Goal: Contribute content: Contribute content

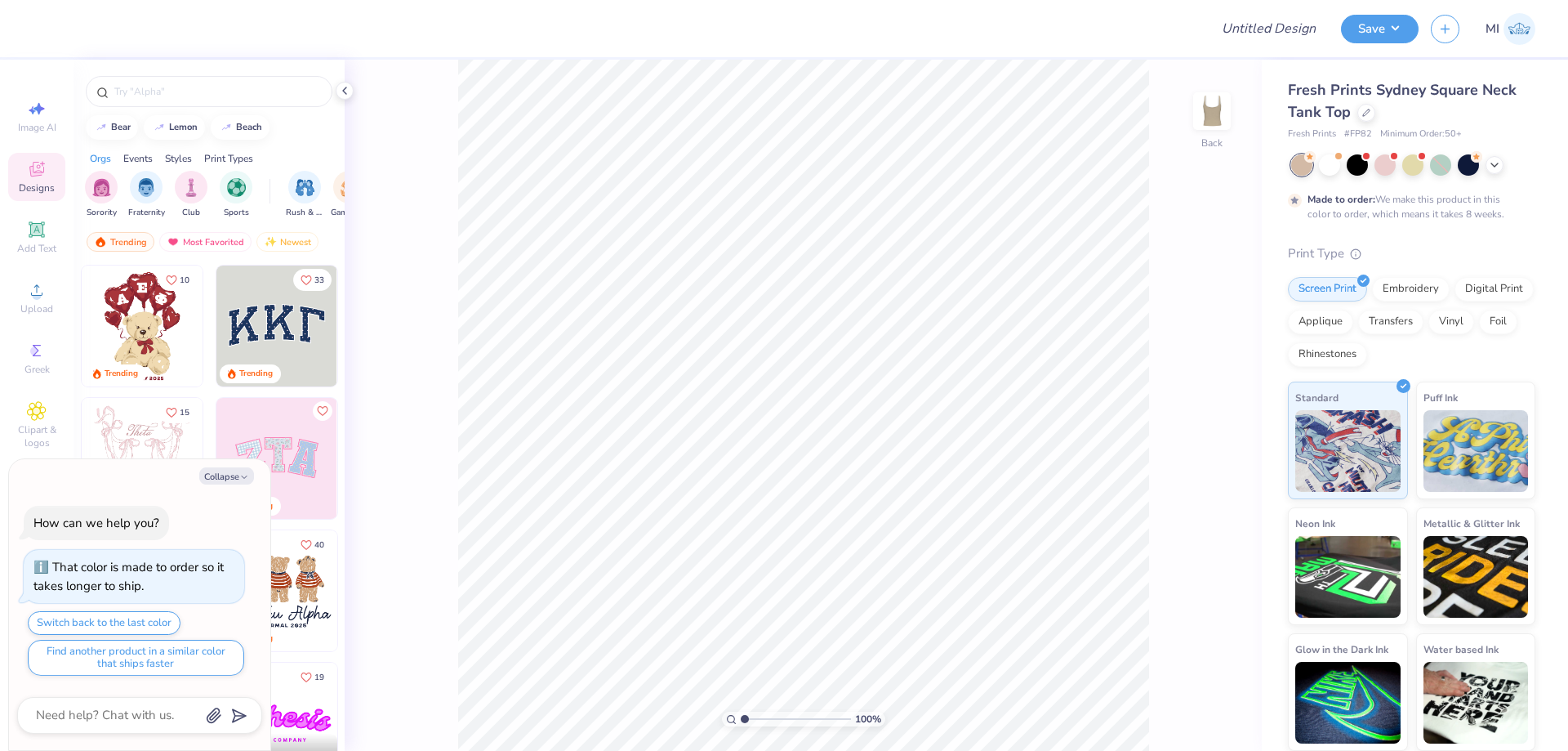
type textarea "x"
click at [1292, 32] on input "Design Title" at bounding box center [1248, 28] width 160 height 33
paste input "FPS239551"
type input "FPS239551"
type textarea "x"
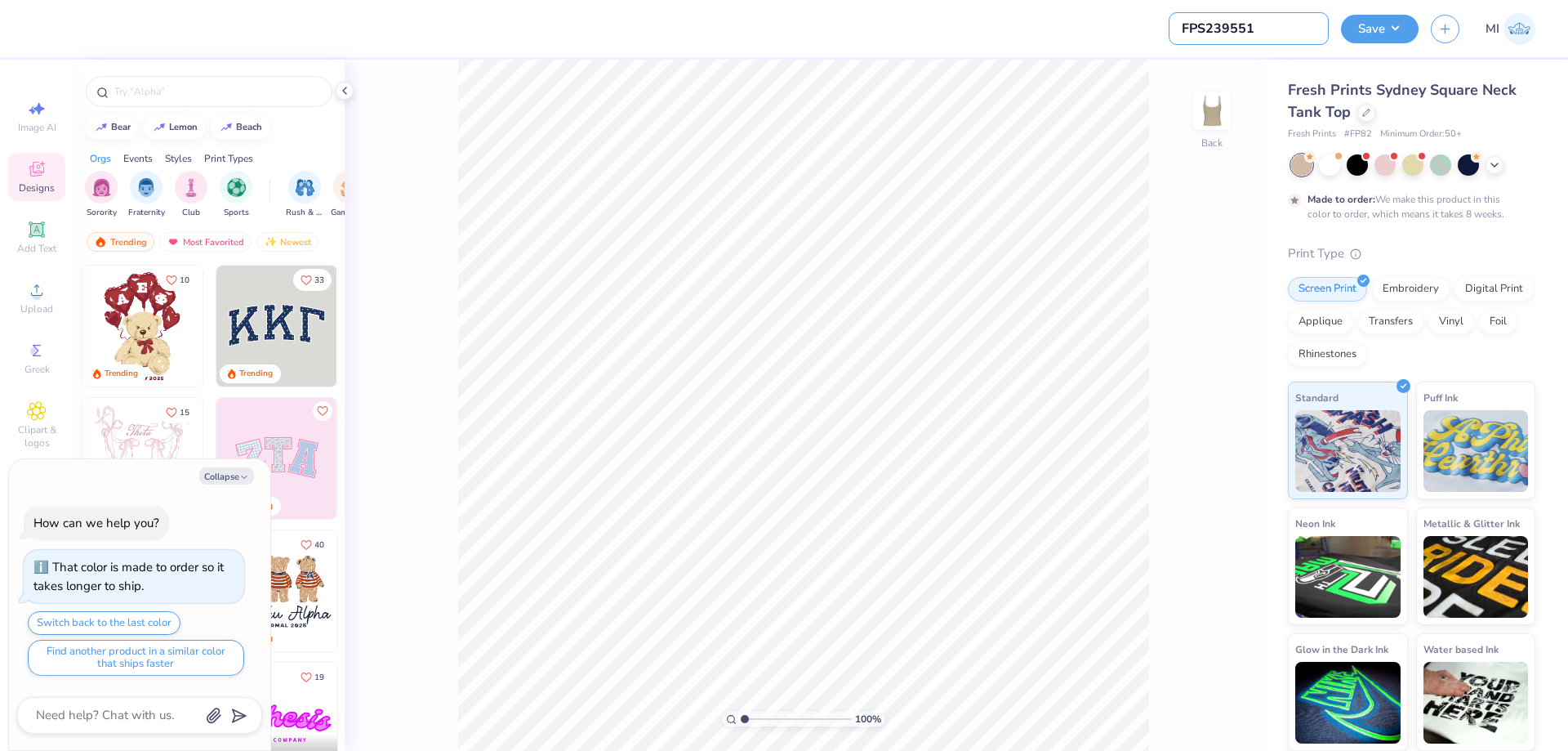
type input "FPS239551"
drag, startPoint x: 768, startPoint y: 28, endPoint x: 256, endPoint y: 156, distance: 527.8
click at [767, 28] on div at bounding box center [620, 28] width 1151 height 57
click at [27, 303] on span "Upload" at bounding box center [36, 308] width 33 height 13
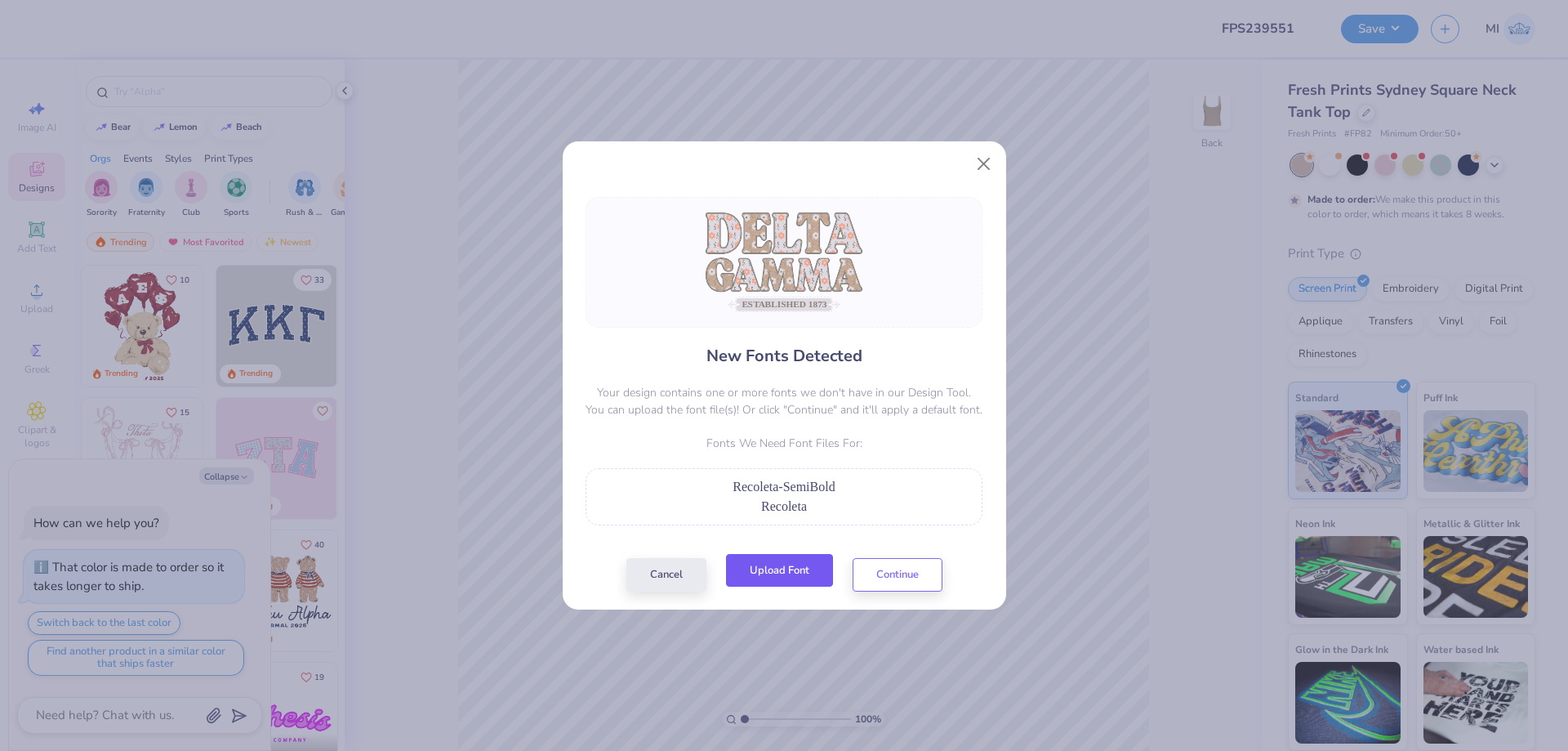
click at [794, 572] on button "Upload Font" at bounding box center [779, 571] width 107 height 34
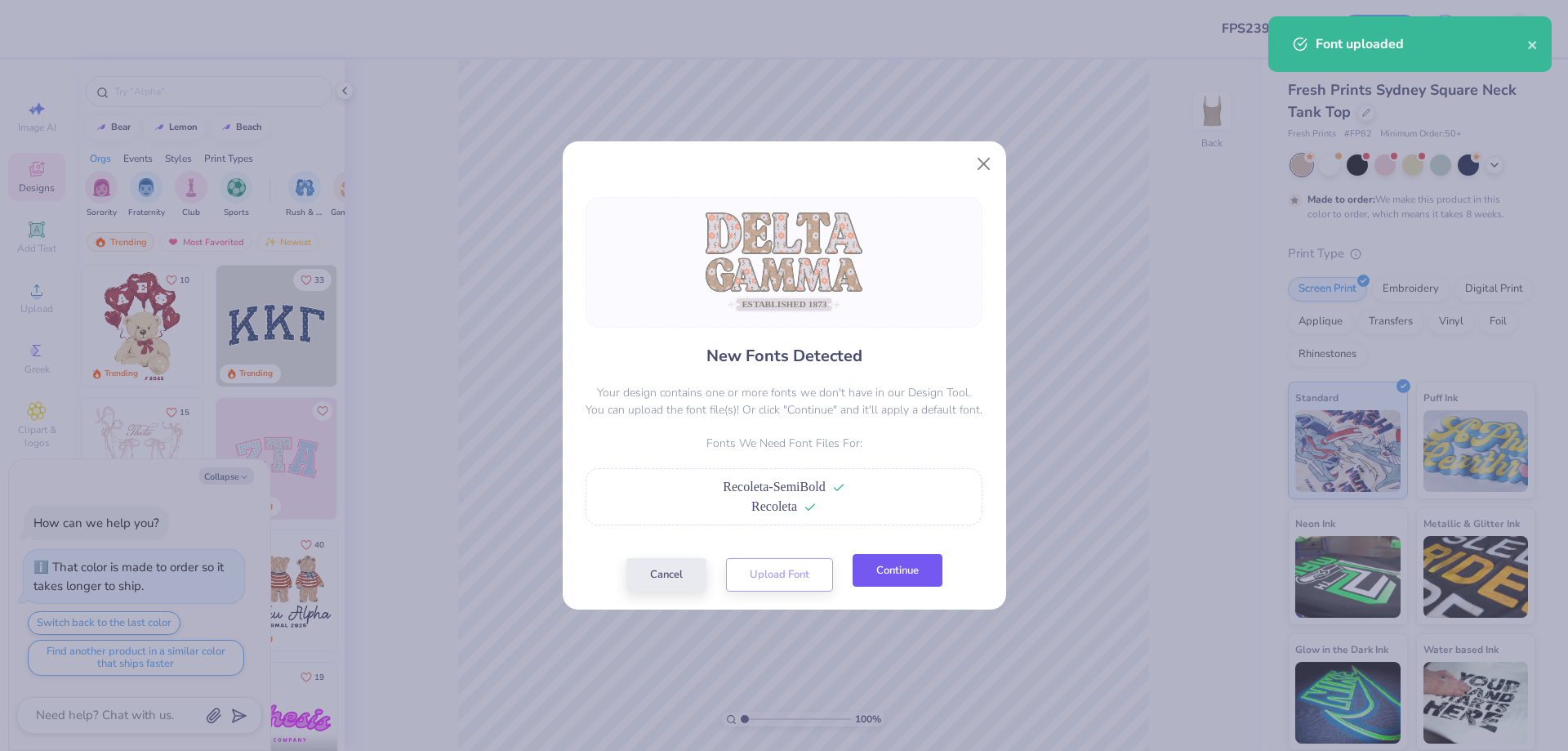
click at [890, 579] on button "Continue" at bounding box center [898, 571] width 90 height 34
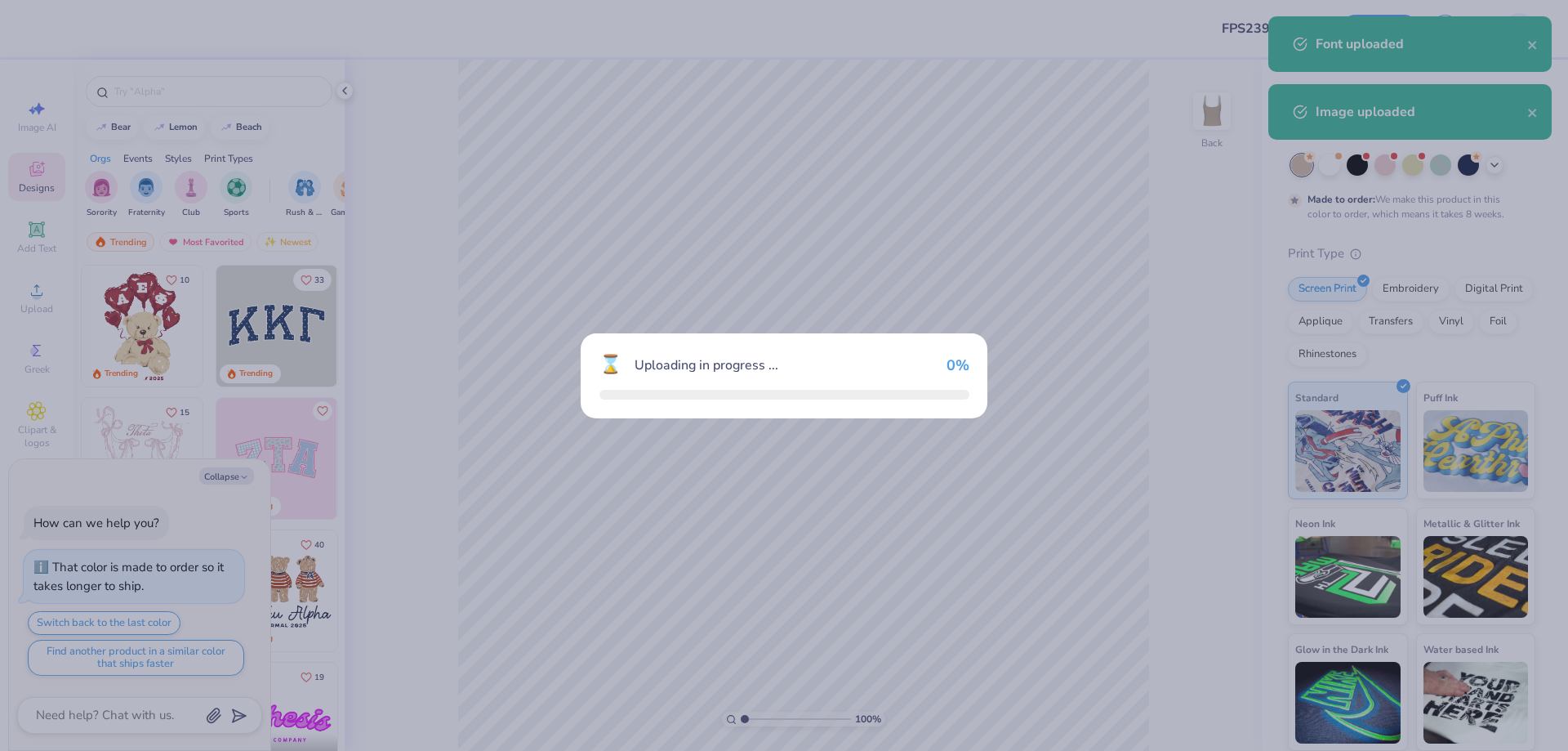
type textarea "x"
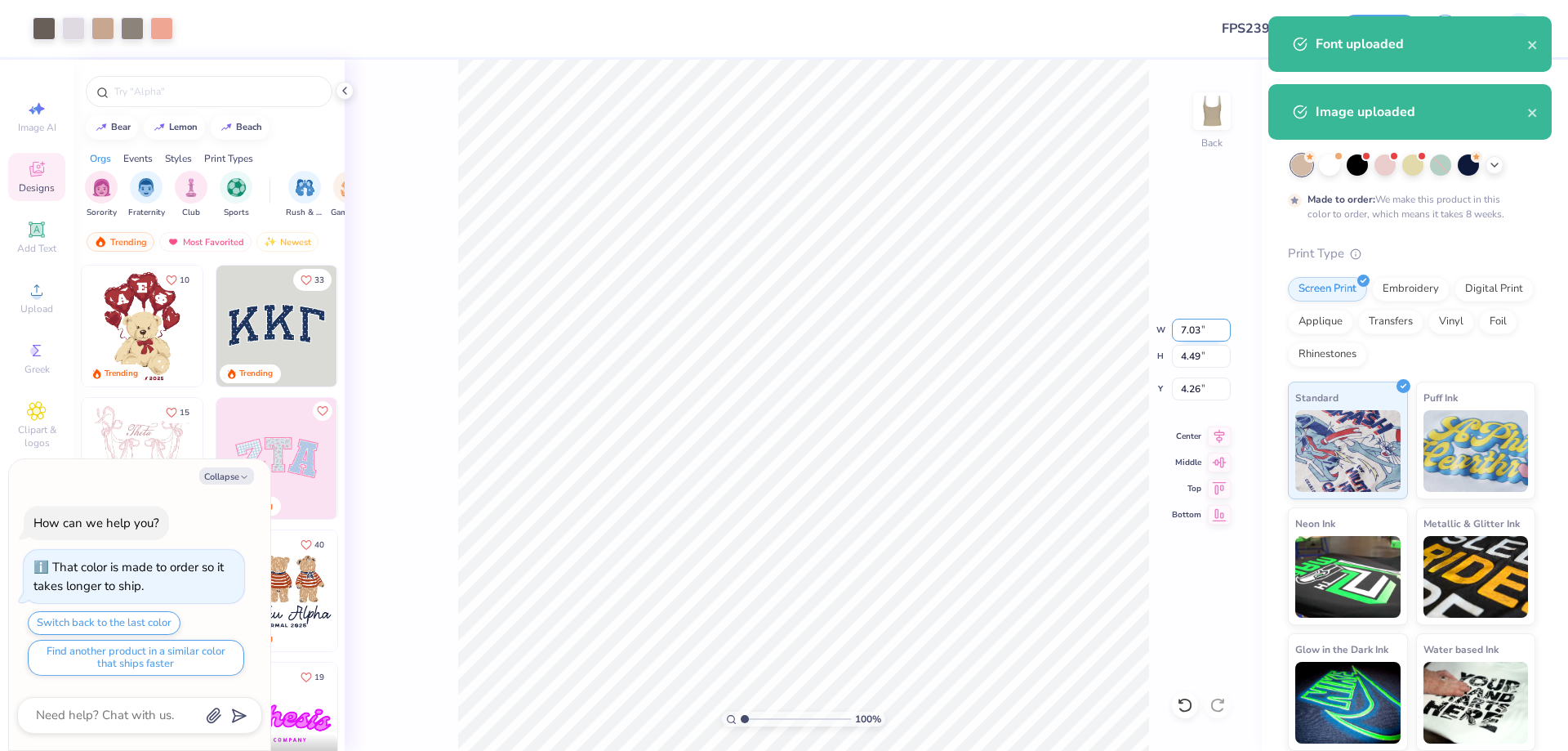
click at [1202, 325] on input "7.03" at bounding box center [1201, 330] width 59 height 23
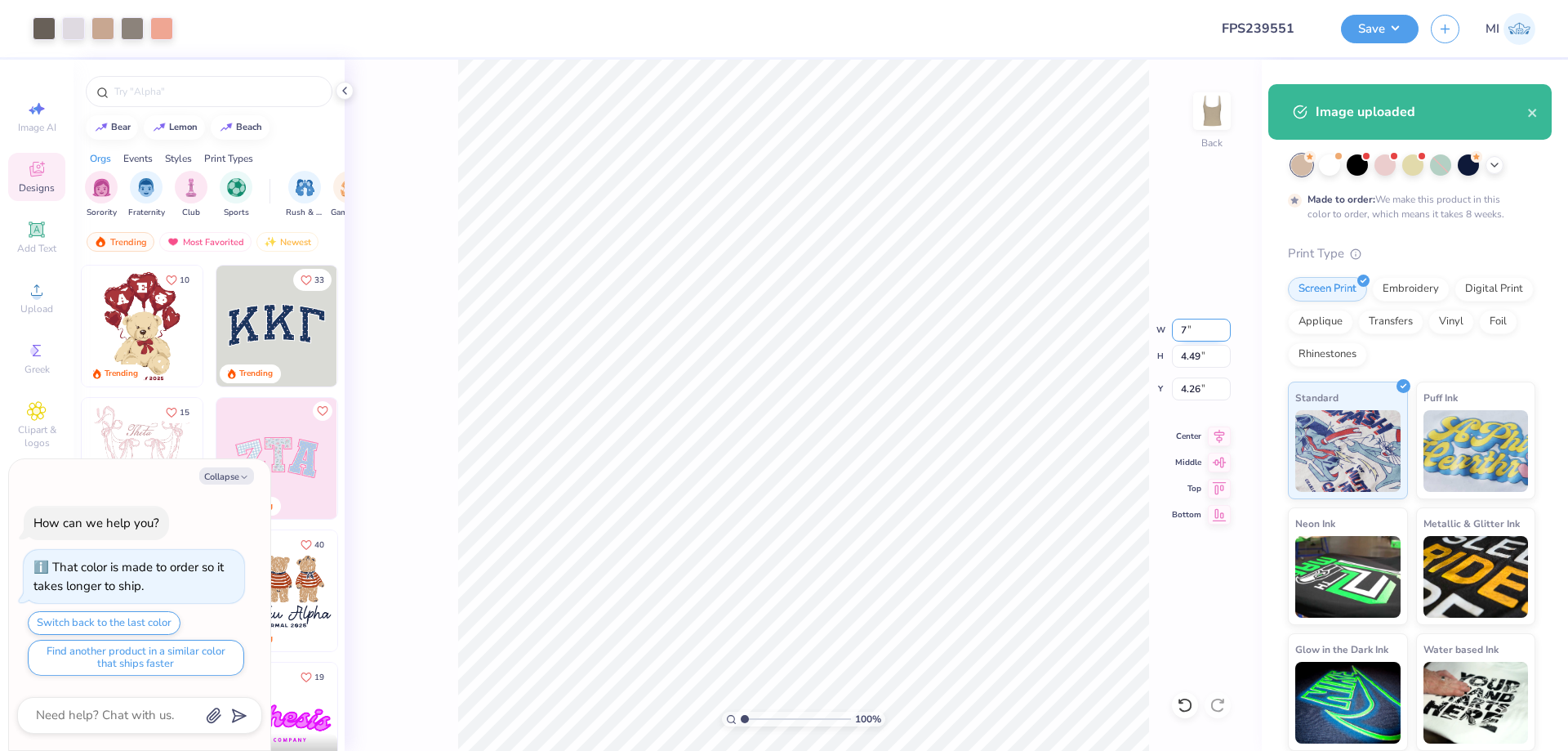
type input "7"
type textarea "x"
type input "7.00"
type input "4.47"
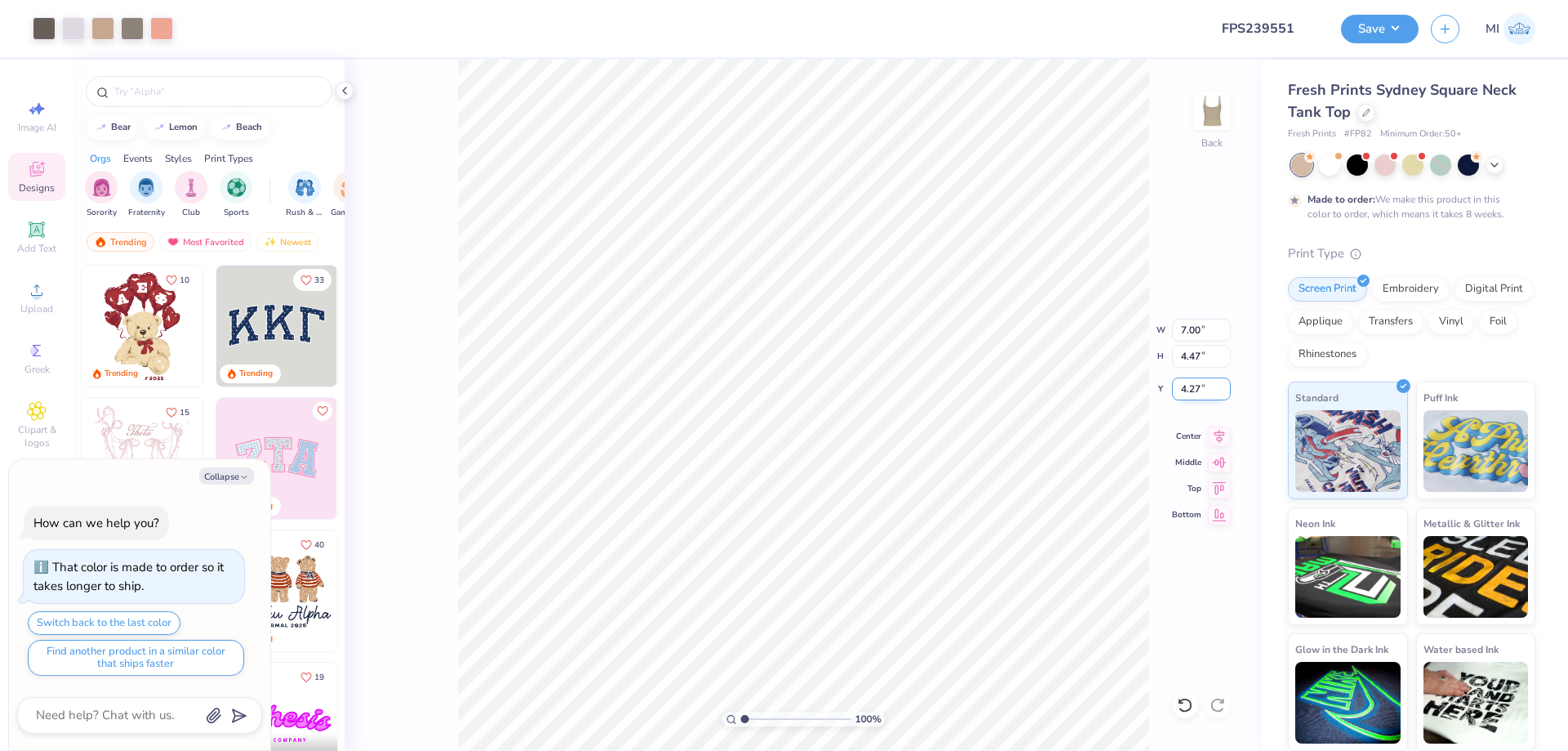
click at [1205, 390] on input "4.27" at bounding box center [1201, 389] width 59 height 23
type input "2"
type textarea "x"
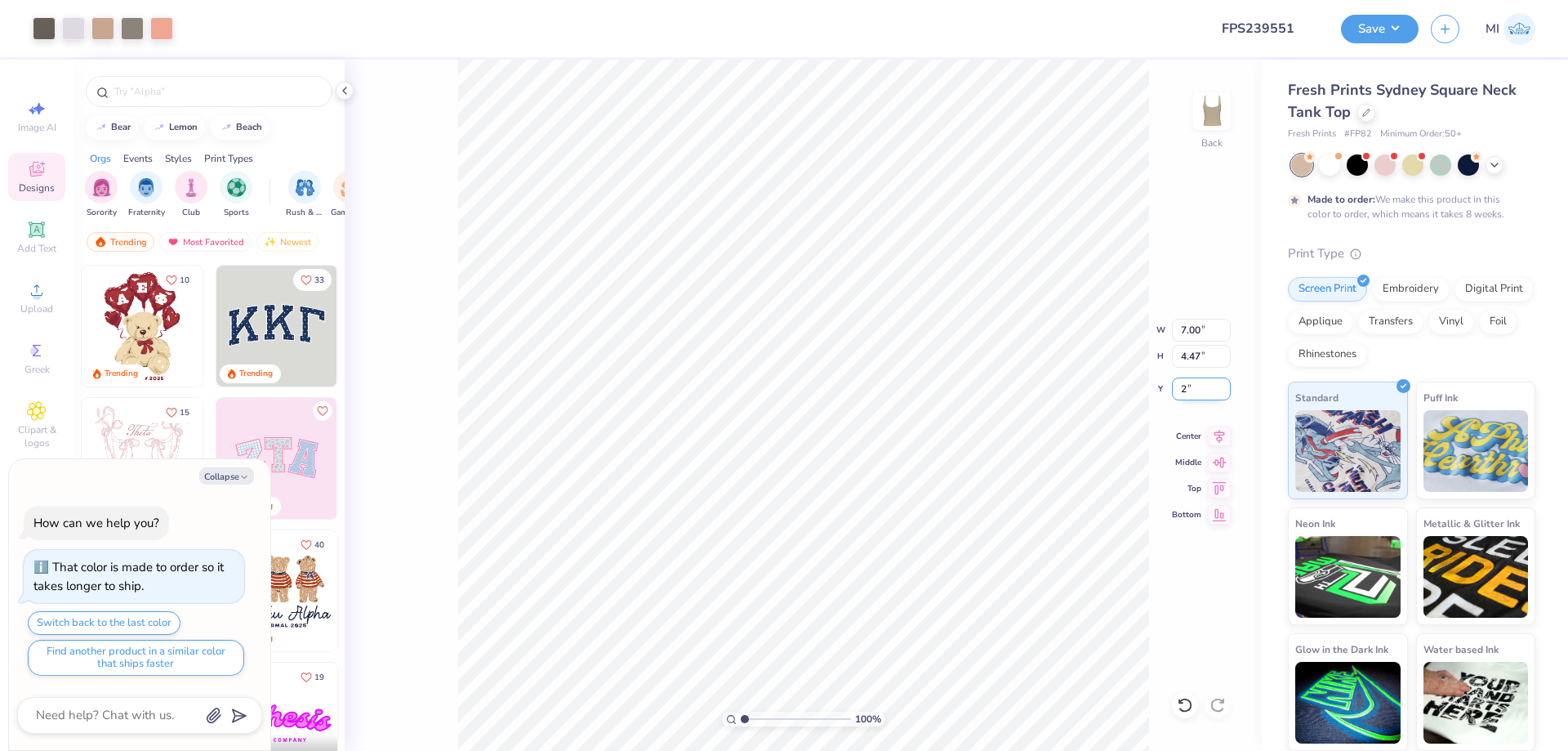
type input "2.00"
type textarea "x"
click at [773, 717] on input "range" at bounding box center [795, 718] width 110 height 15
type input "3.57"
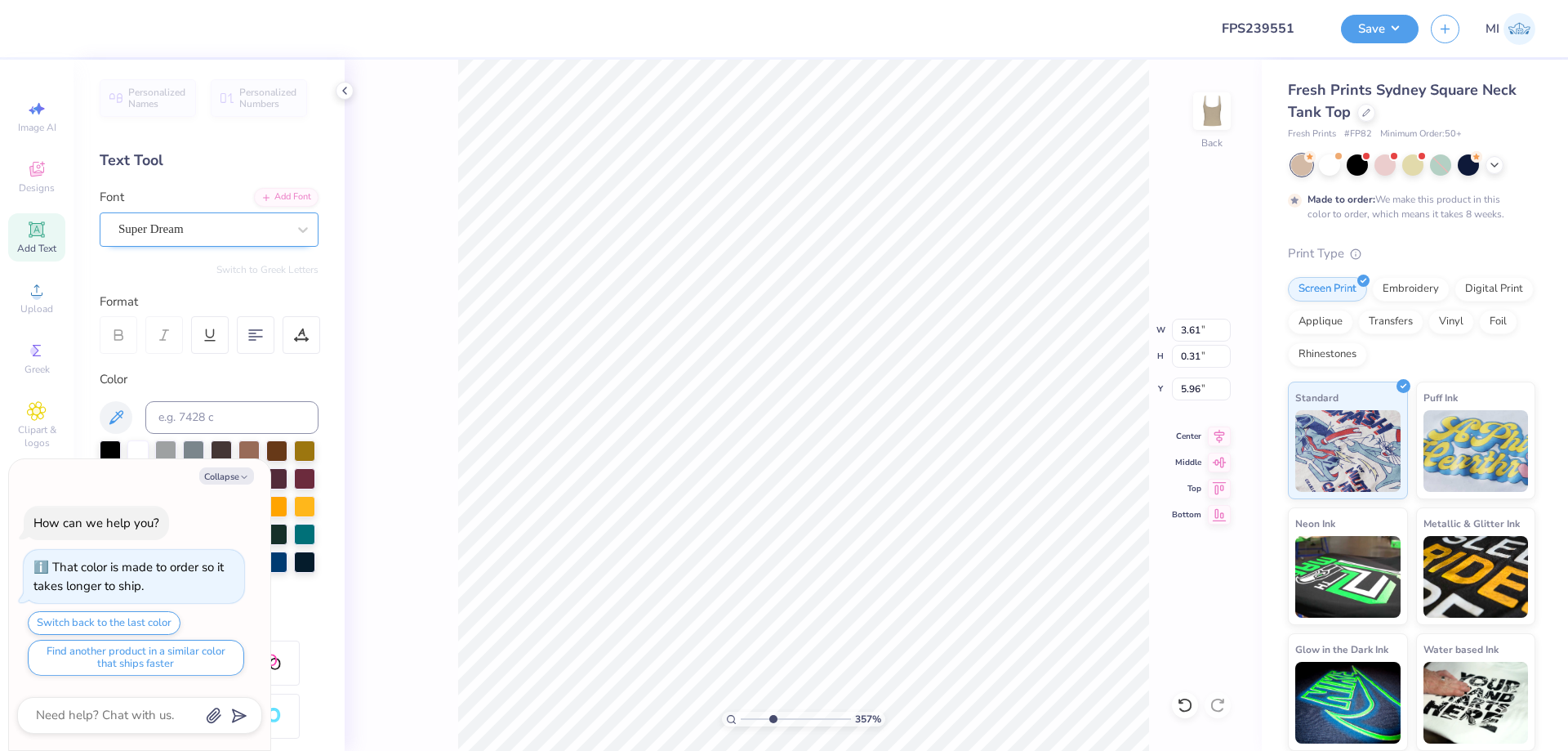
click at [248, 231] on div "Super Dream" at bounding box center [202, 229] width 171 height 26
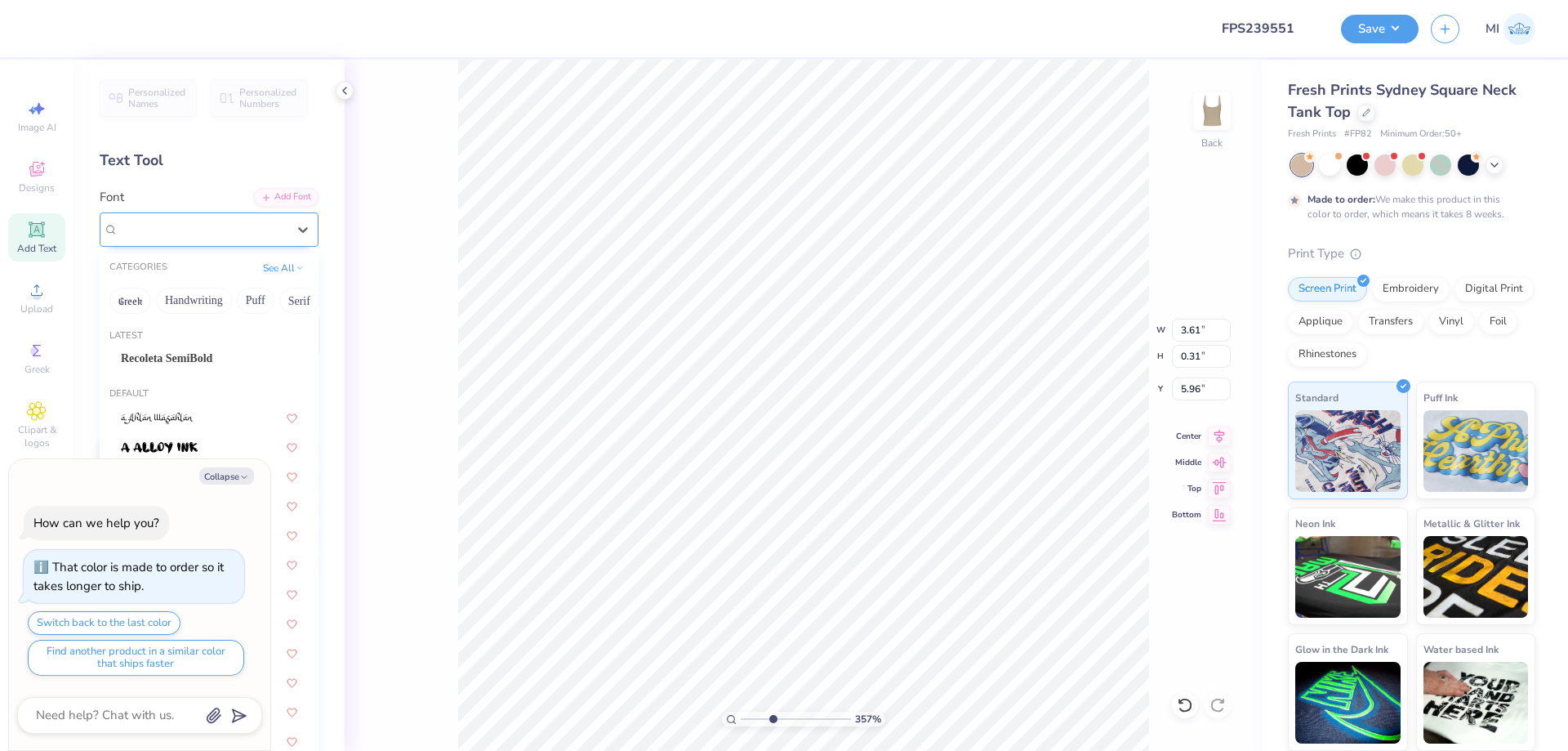
type textarea "x"
click at [205, 361] on span "Recoleta SemiBold" at bounding box center [167, 358] width 92 height 17
type input "E"
type textarea "x"
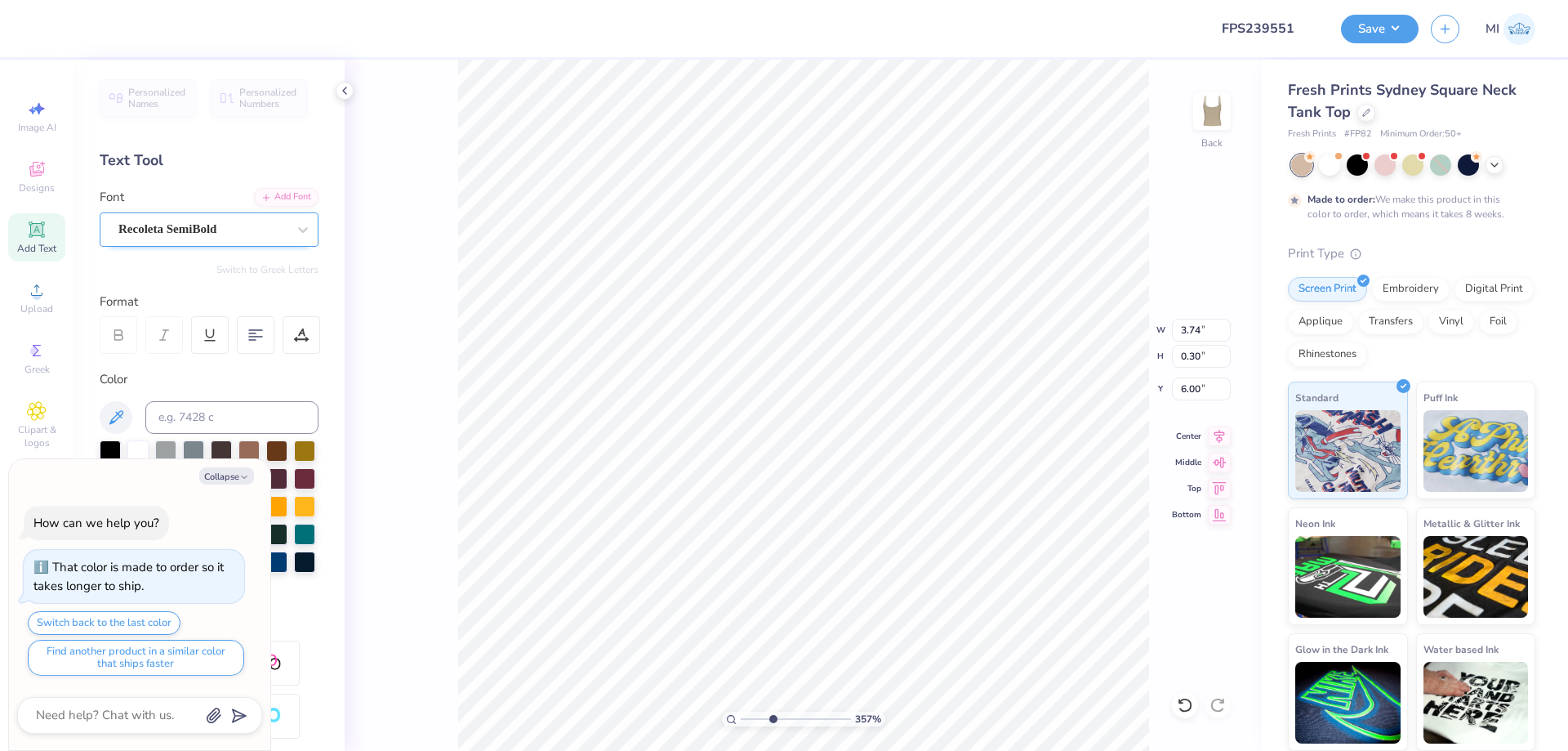
type textarea "x"
type input "3.74"
type input "0.30"
type input "6.00"
type textarea "x"
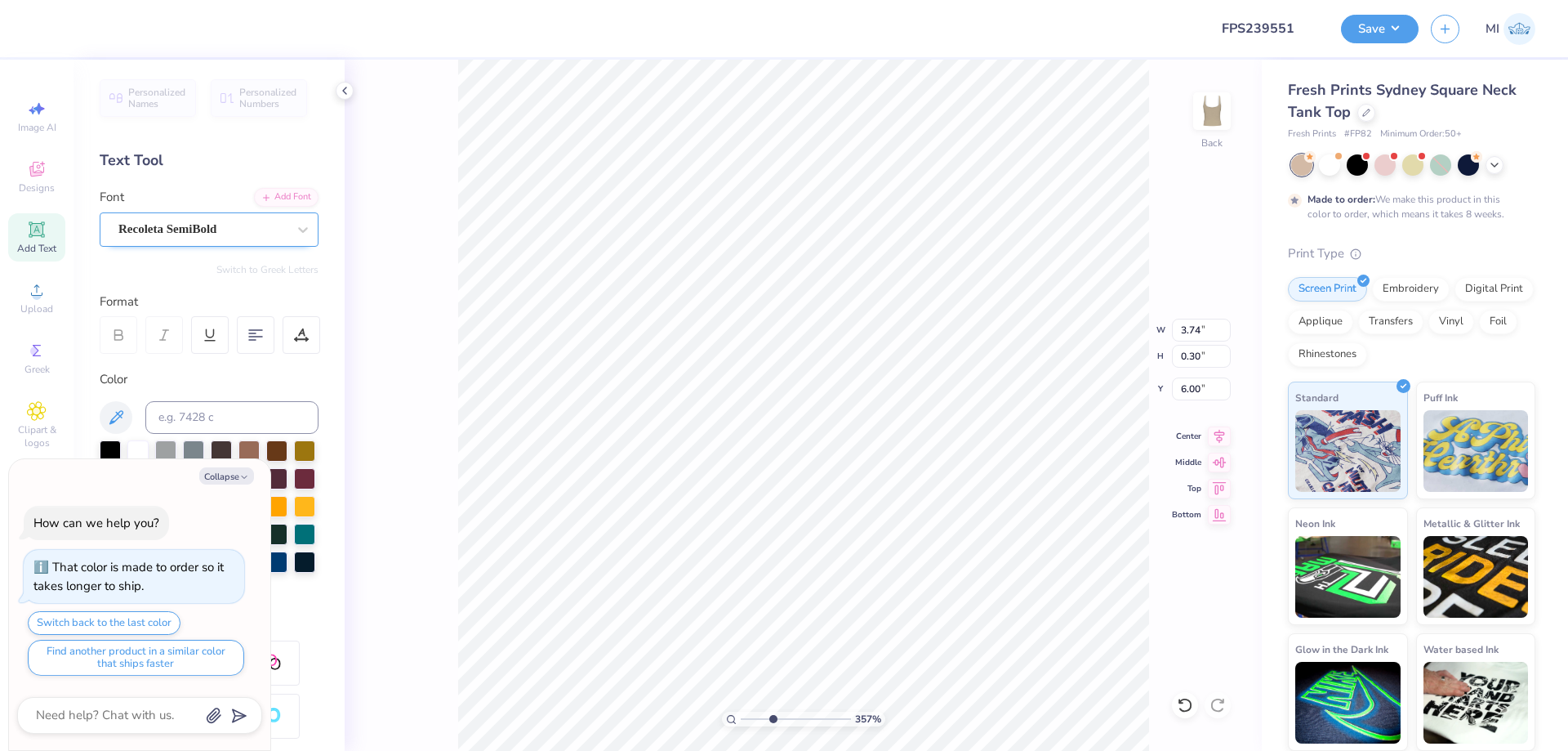
type input "5.98"
drag, startPoint x: 769, startPoint y: 717, endPoint x: 666, endPoint y: 708, distance: 103.4
type input "1"
click at [740, 711] on input "range" at bounding box center [795, 718] width 110 height 15
click at [1389, 34] on button "Save" at bounding box center [1380, 27] width 78 height 28
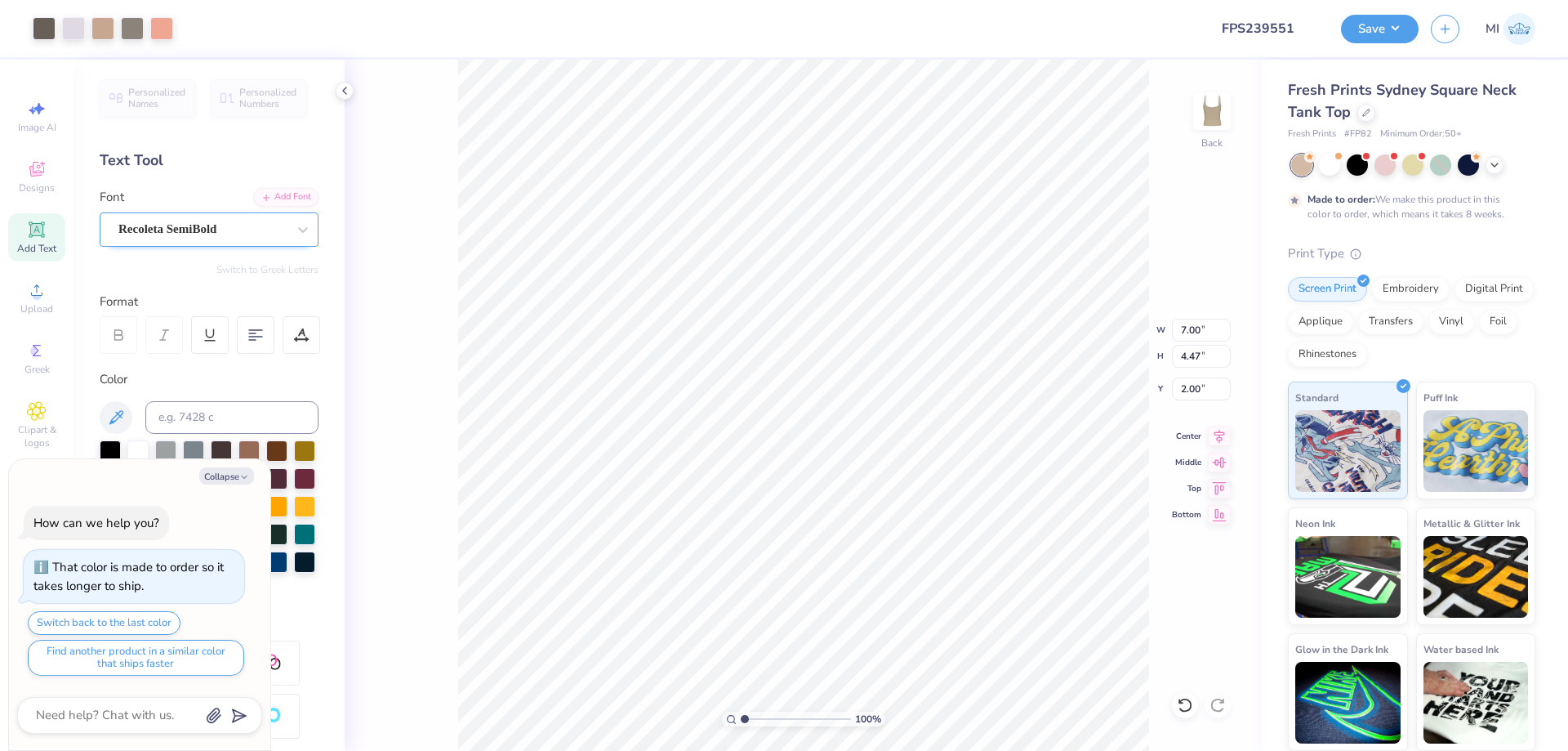
type textarea "x"
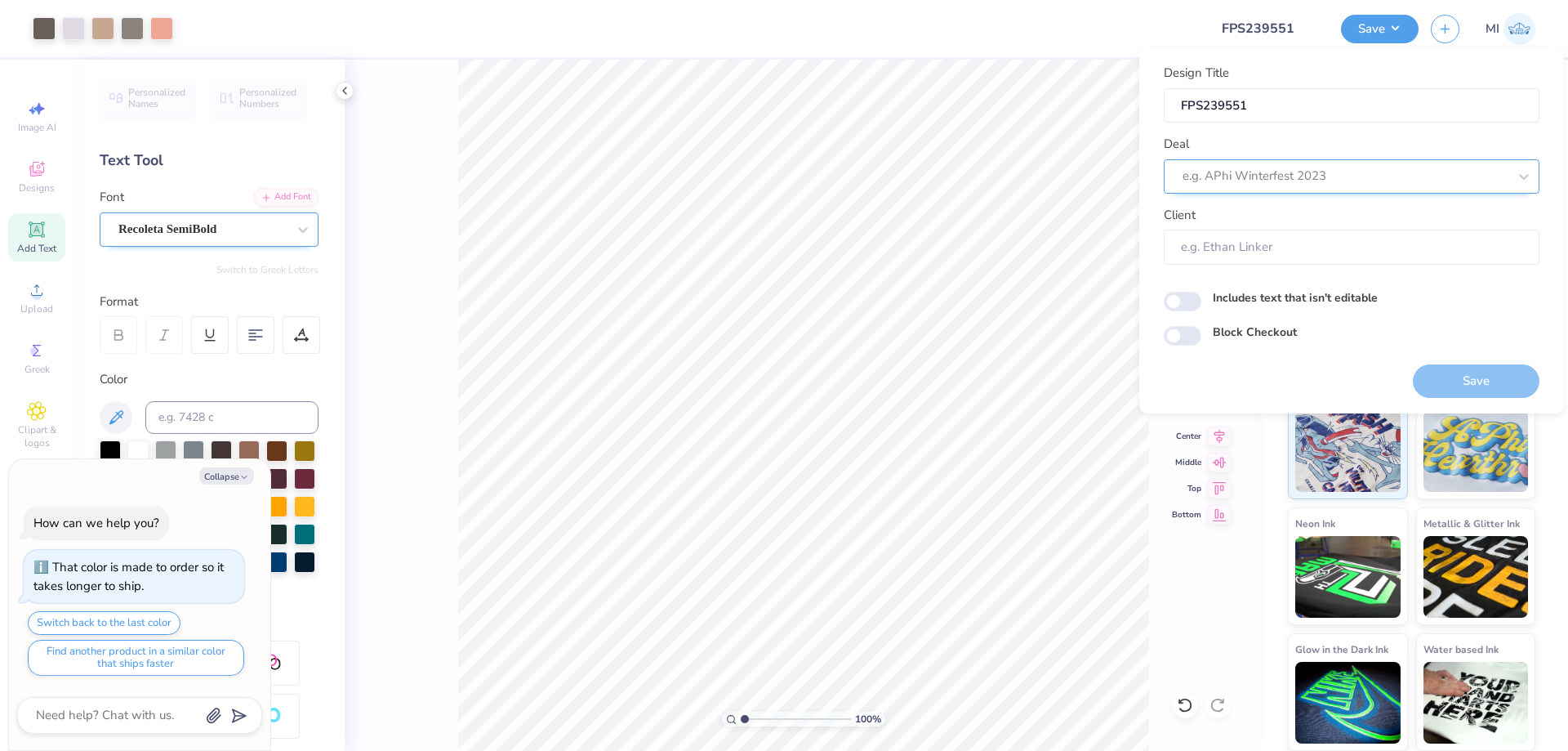
click at [1313, 182] on div at bounding box center [1345, 176] width 325 height 22
click at [1274, 211] on div "Design Tool Gallery" at bounding box center [1352, 220] width 362 height 27
type input "Design Tool Gallery"
type textarea "x"
type input "Design Tool Gallery User"
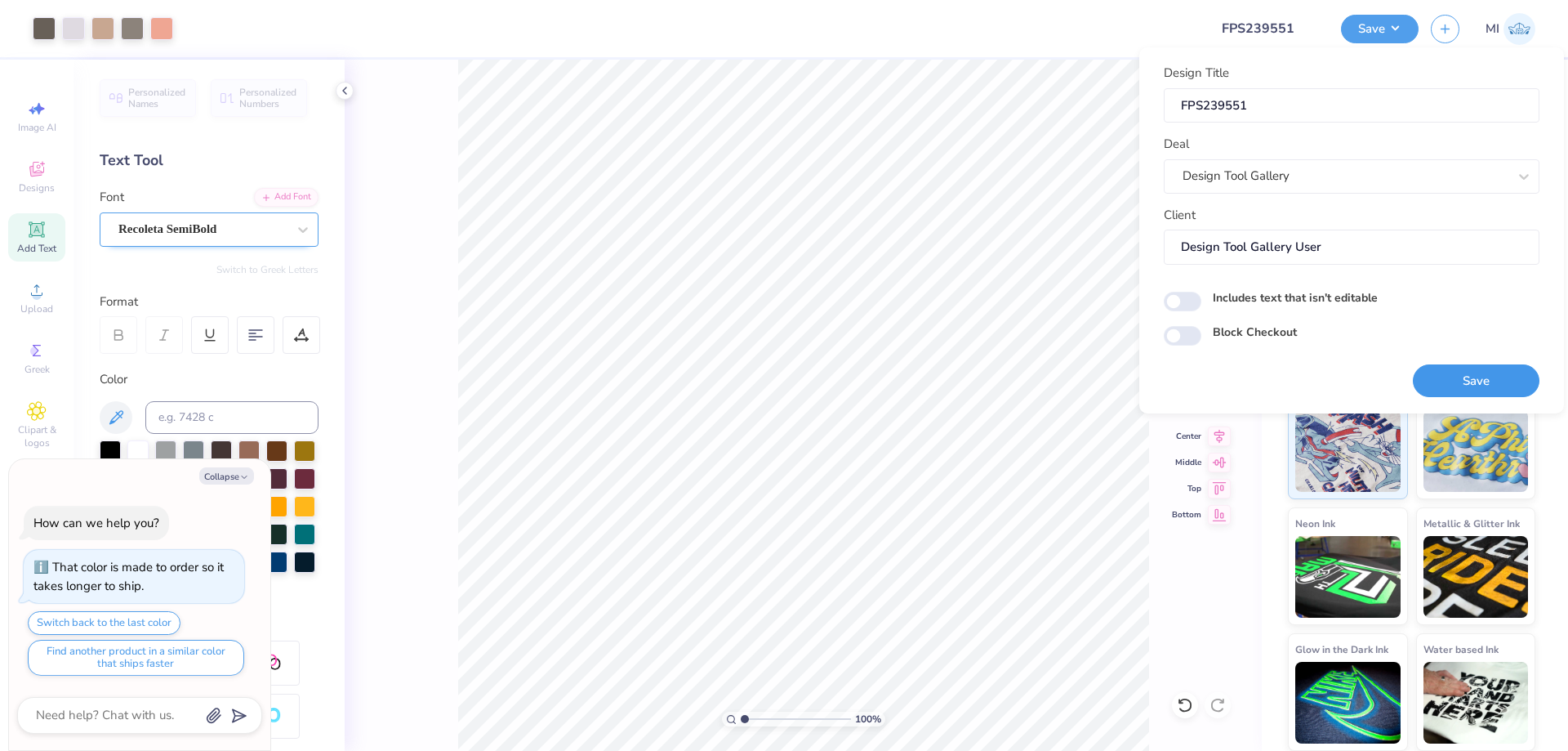
click at [1459, 376] on button "Save" at bounding box center [1475, 381] width 126 height 34
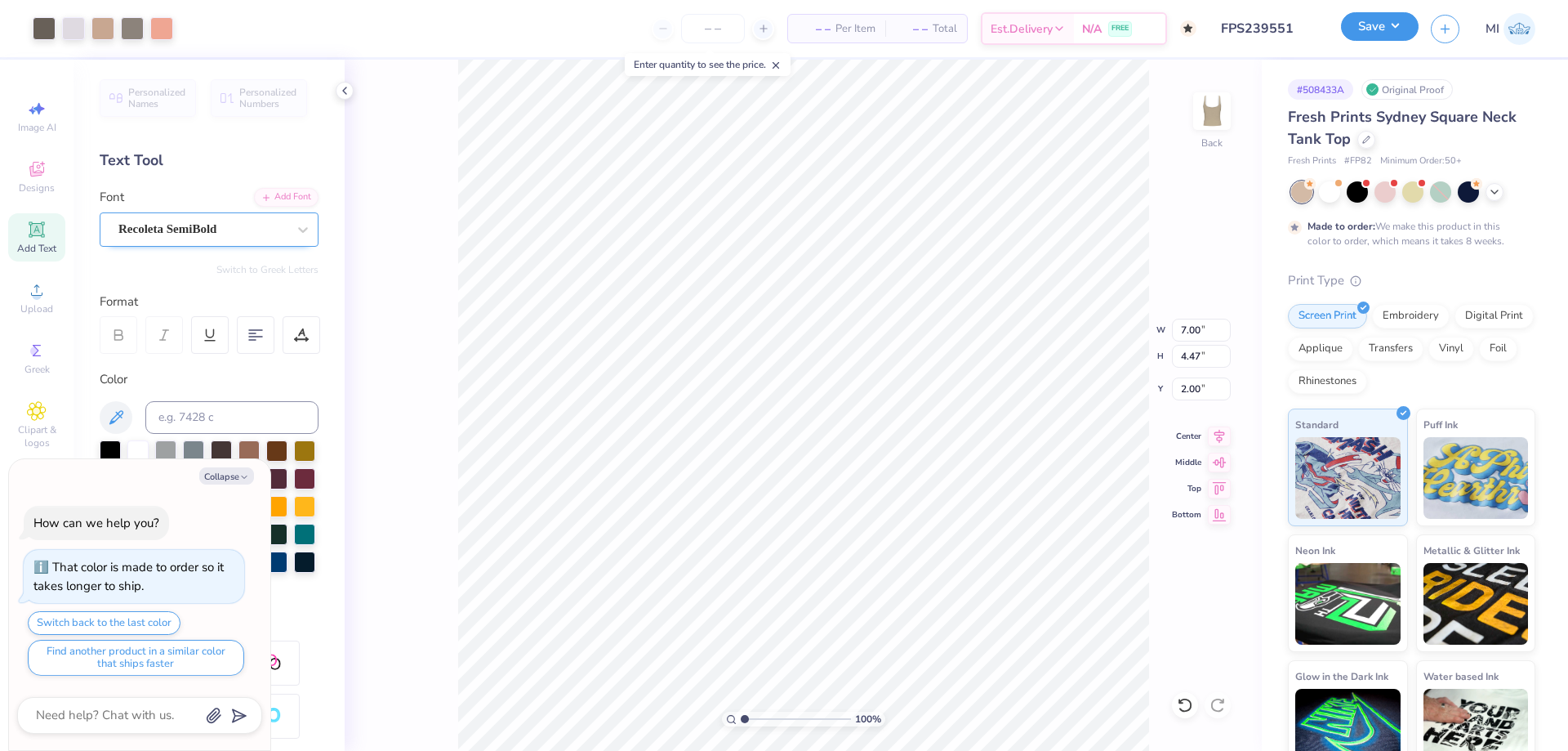
click at [1383, 34] on button "Save" at bounding box center [1380, 27] width 78 height 28
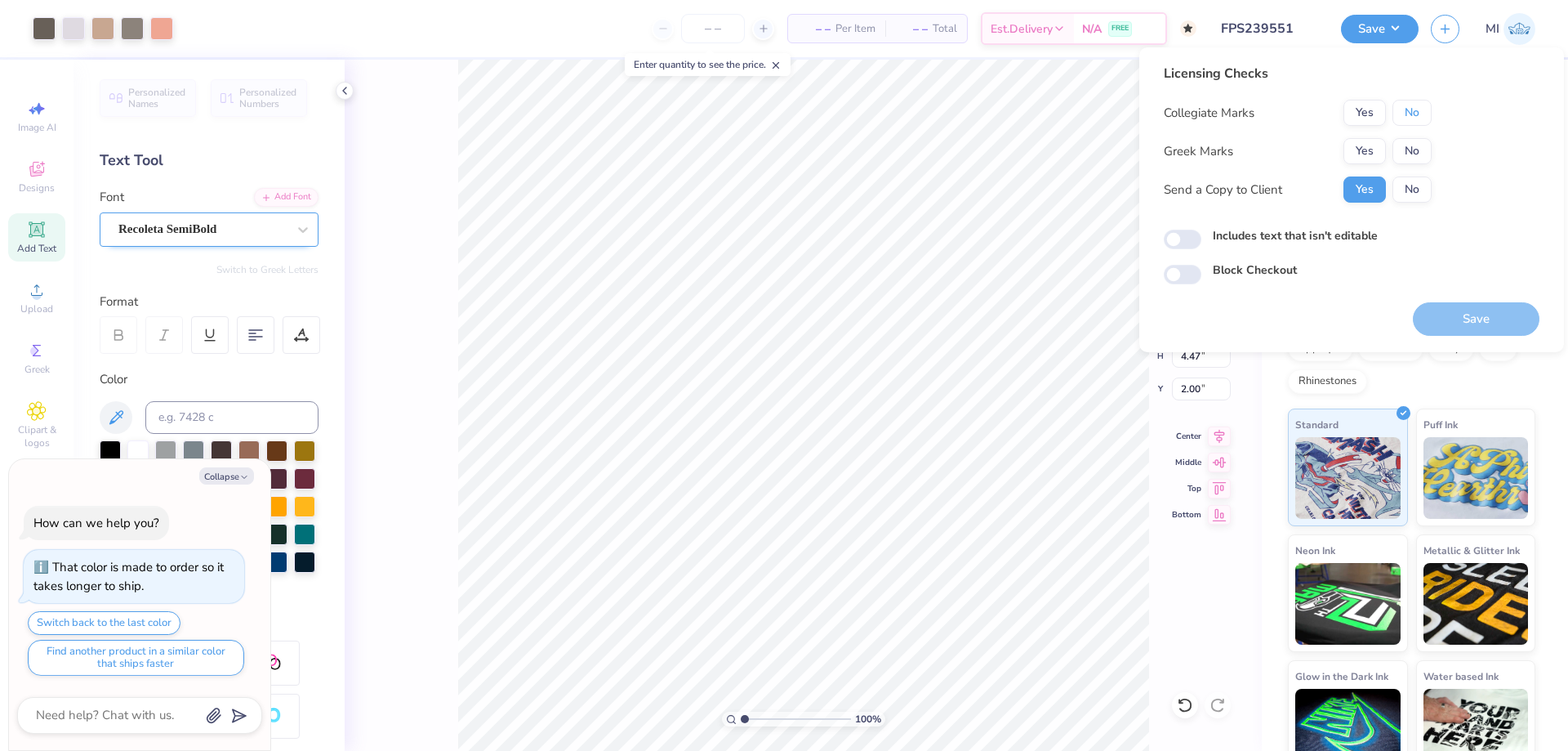
drag, startPoint x: 1421, startPoint y: 103, endPoint x: 1399, endPoint y: 137, distance: 40.5
click at [1420, 109] on button "No" at bounding box center [1412, 113] width 39 height 27
click at [1384, 144] on div "Yes No" at bounding box center [1388, 151] width 88 height 27
click at [1382, 145] on button "Yes" at bounding box center [1365, 151] width 42 height 27
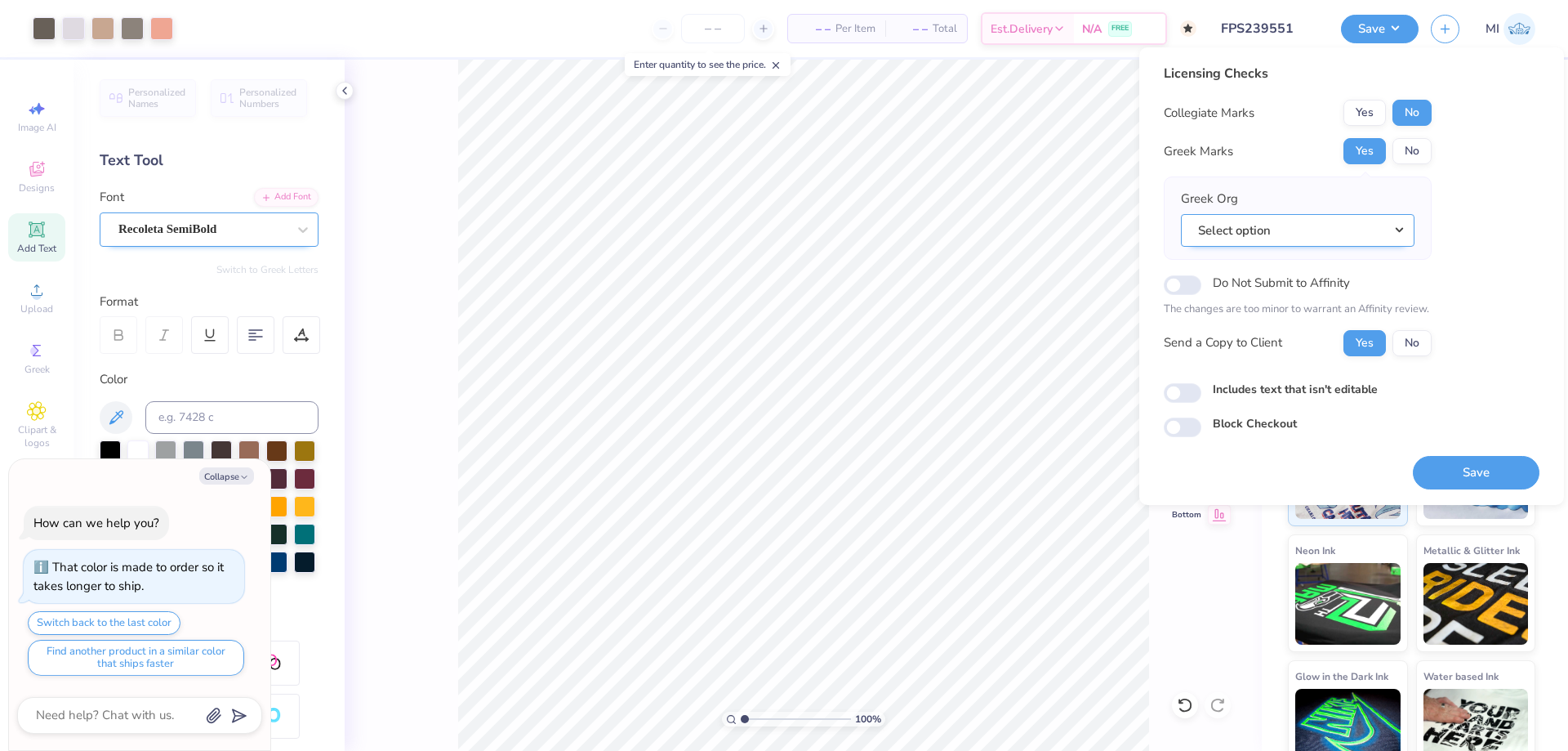
click at [1388, 232] on button "Select option" at bounding box center [1298, 231] width 233 height 34
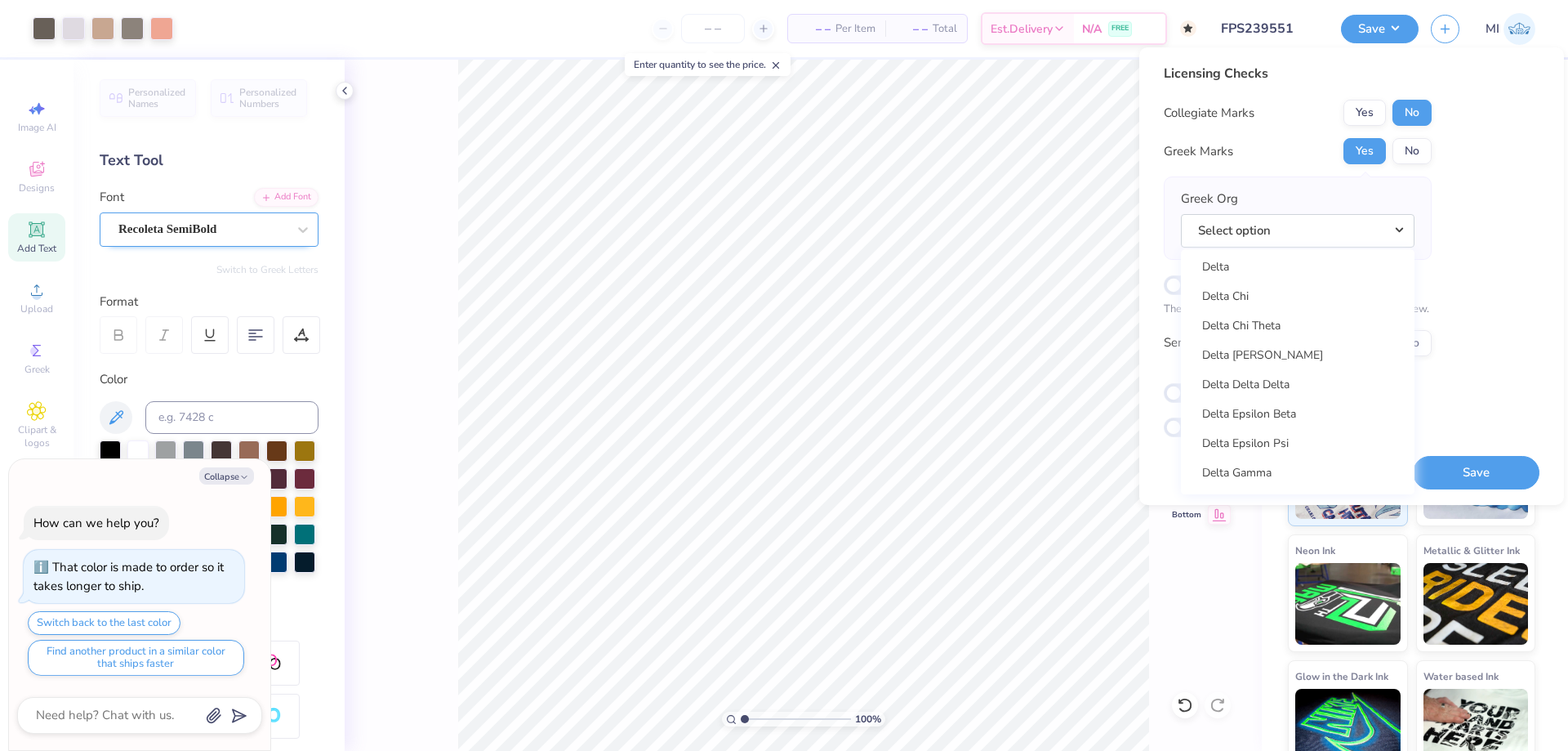
scroll to position [3724, 0]
click at [1281, 345] on link "Delta Gamma" at bounding box center [1298, 338] width 221 height 27
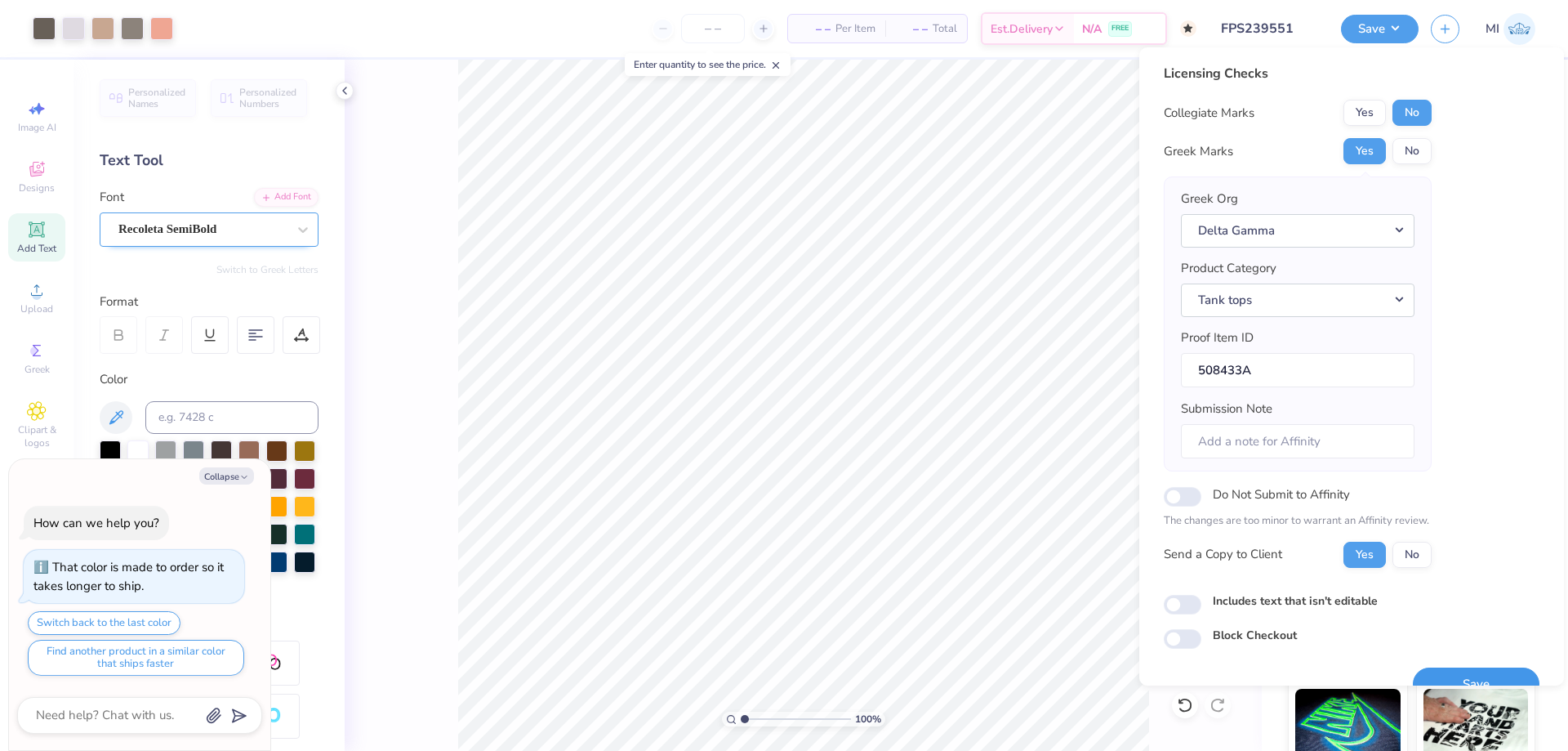
click at [1466, 668] on div "Save" at bounding box center [1475, 674] width 126 height 51
click at [1464, 671] on button "Save" at bounding box center [1475, 684] width 126 height 34
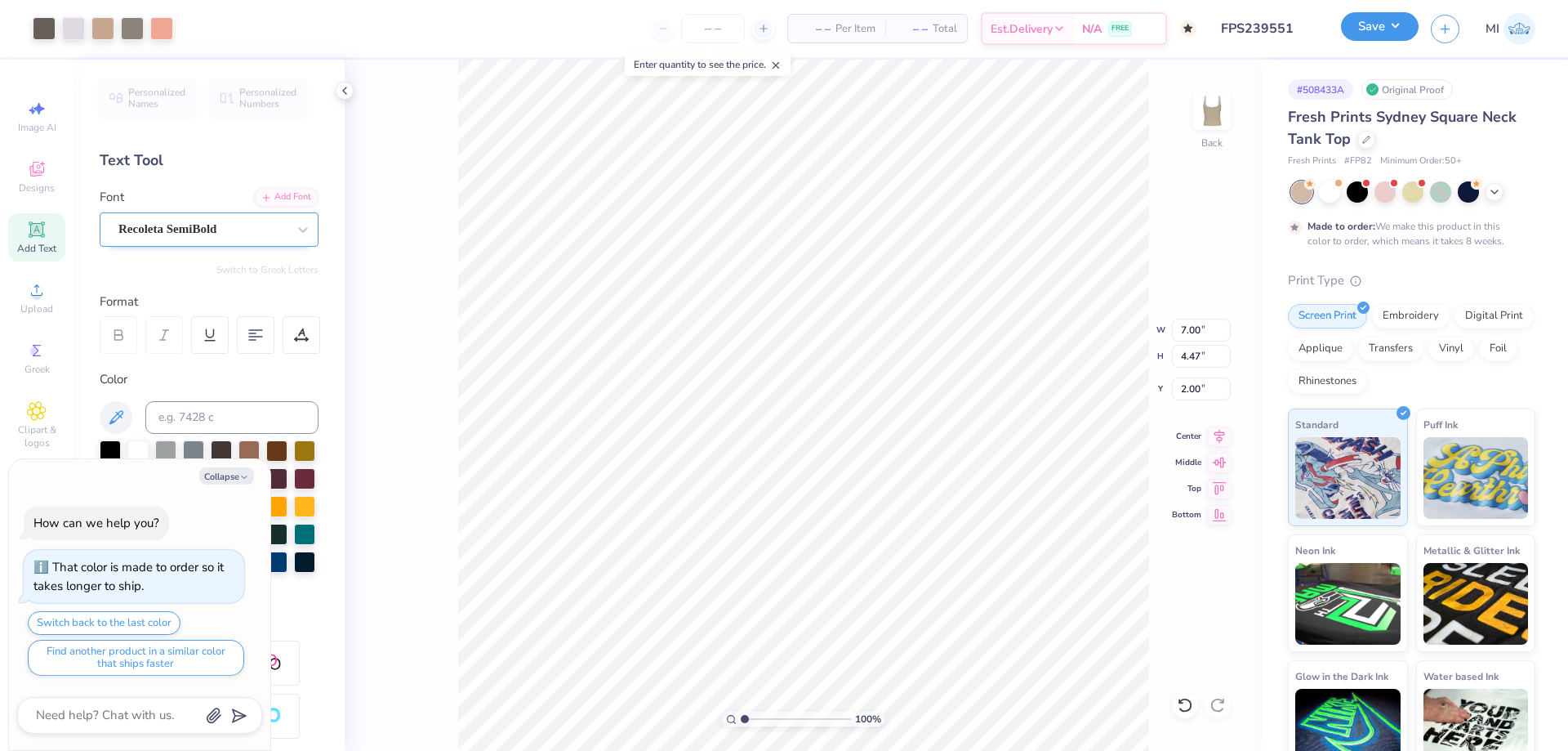
click at [1382, 34] on button "Save" at bounding box center [1380, 27] width 78 height 28
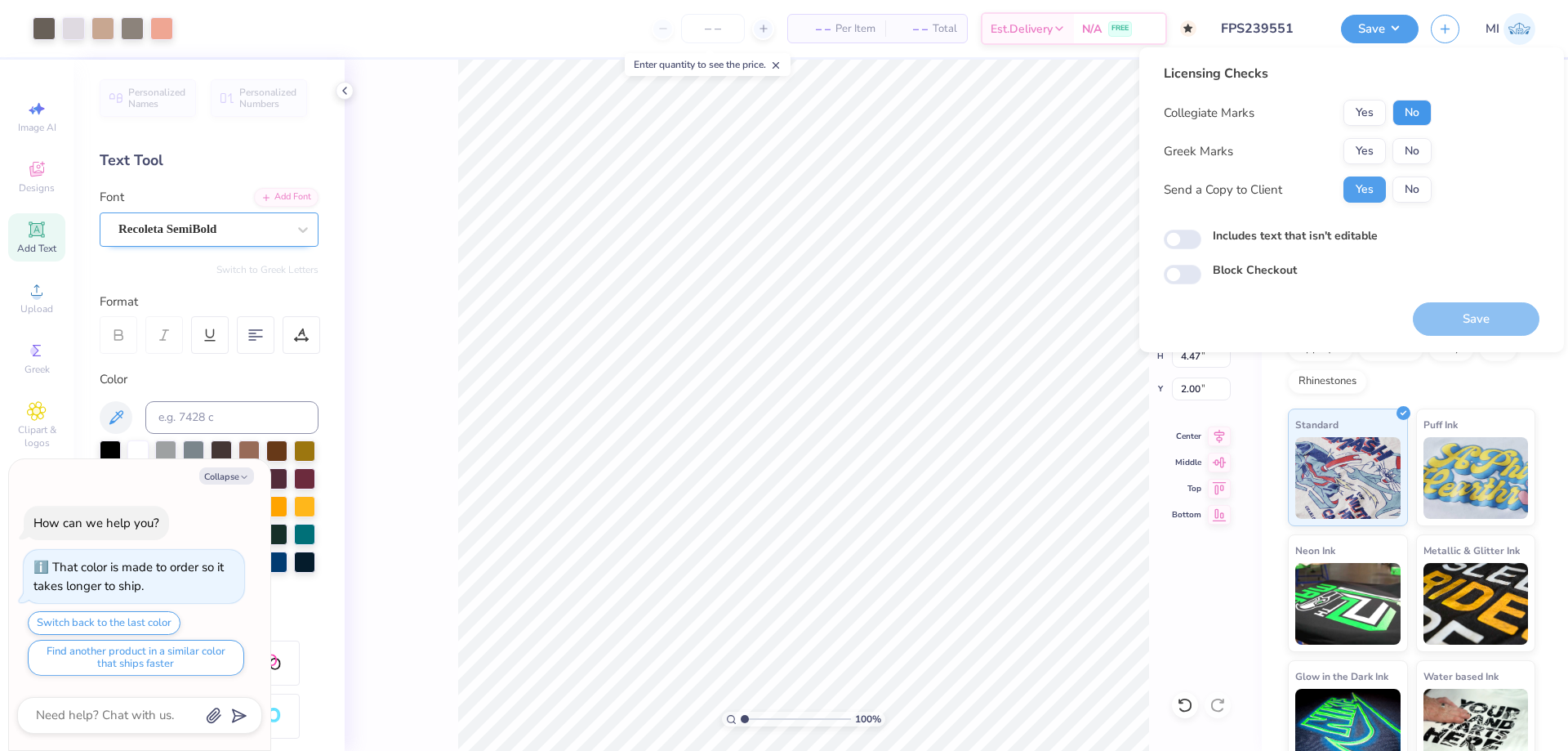
click at [1400, 106] on button "No" at bounding box center [1412, 113] width 39 height 27
click at [1363, 160] on button "Yes" at bounding box center [1365, 151] width 42 height 27
type textarea "x"
